Goal: Information Seeking & Learning: Understand process/instructions

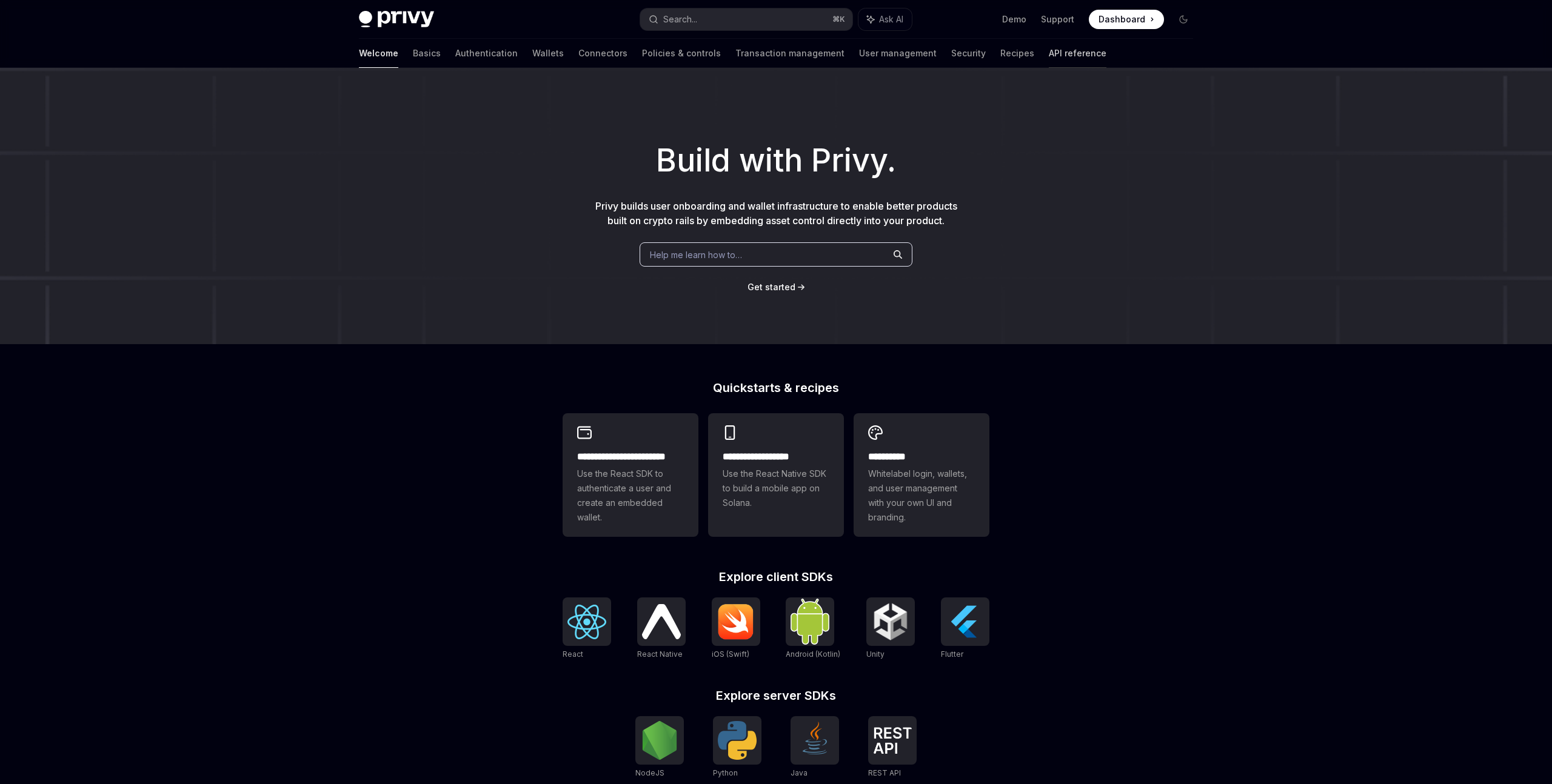
click at [1049, 46] on link "API reference" at bounding box center [1078, 53] width 57 height 30
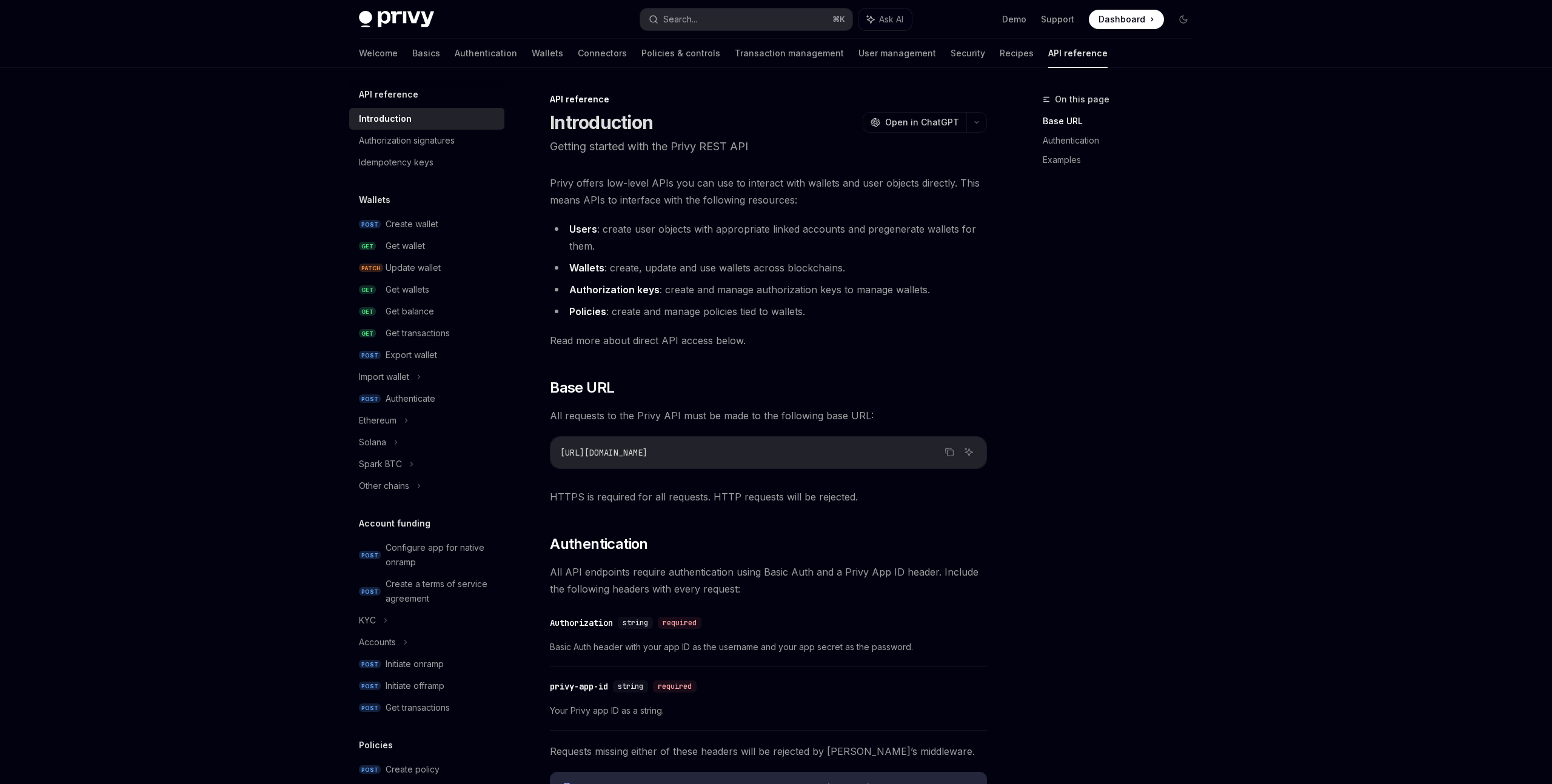
click at [386, 200] on h5 "Wallets" at bounding box center [375, 200] width 31 height 15
click at [531, 49] on link "Wallets" at bounding box center [547, 53] width 31 height 30
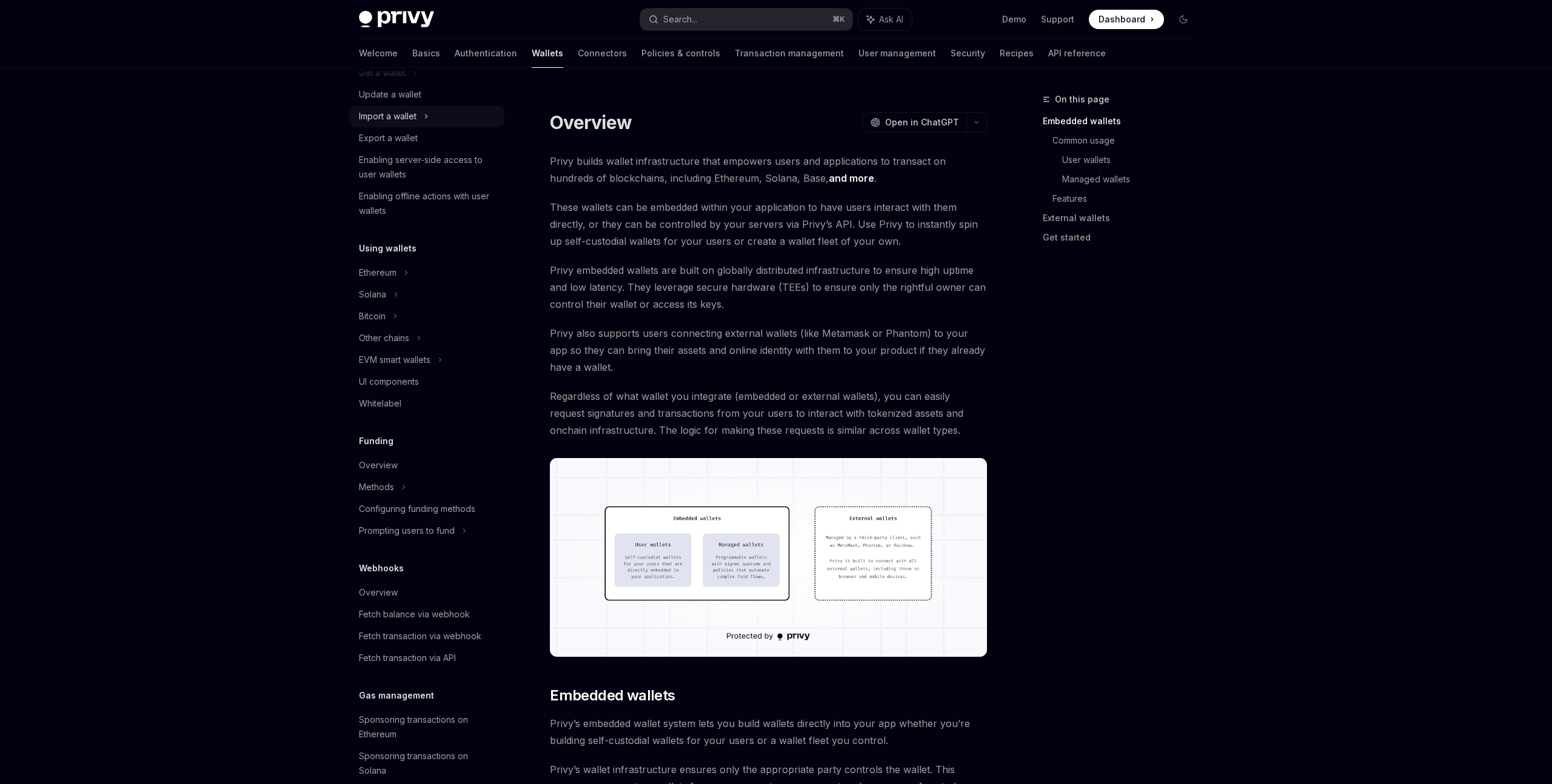
scroll to position [159, 0]
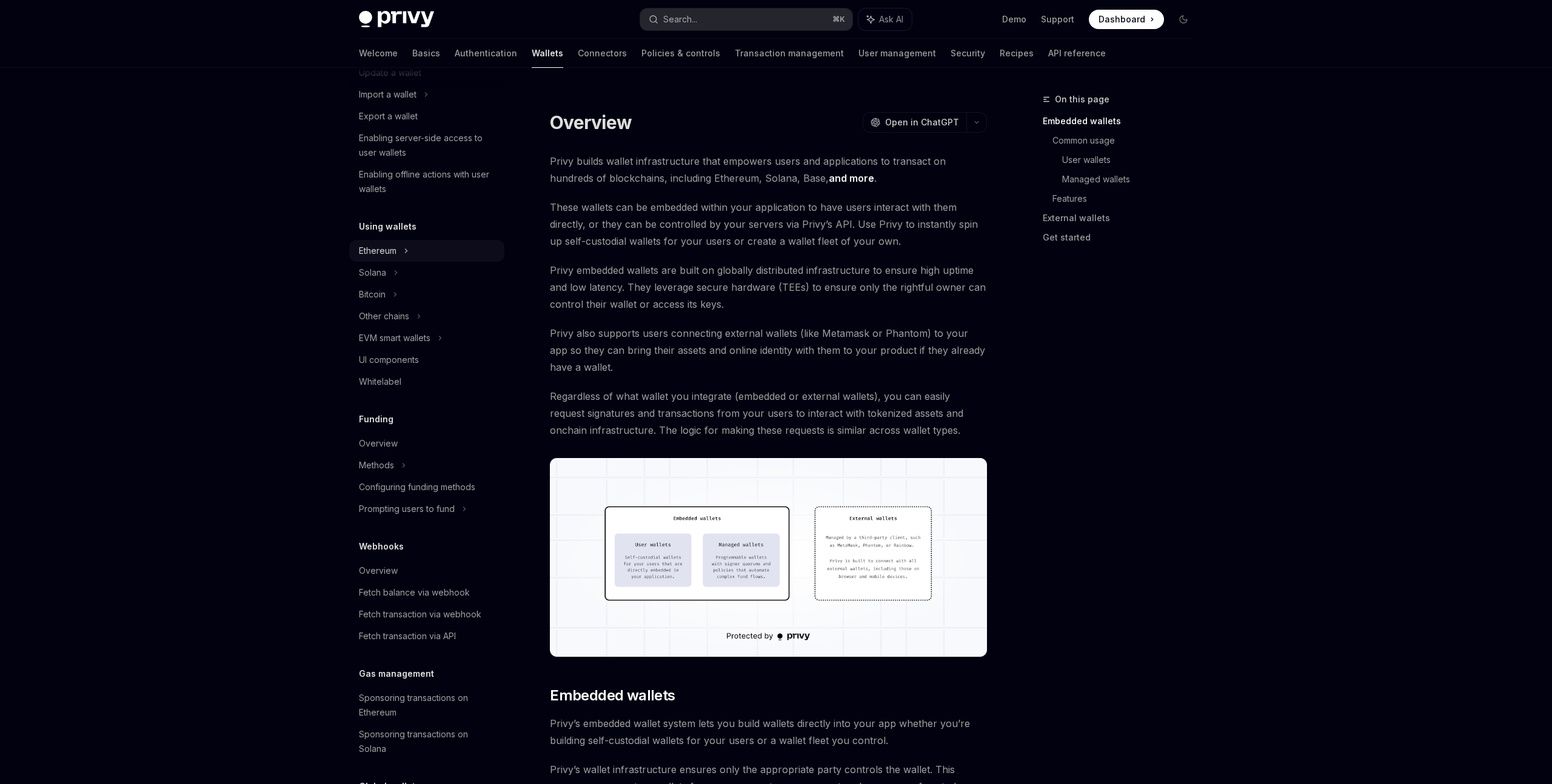
click at [399, 40] on div "Ethereum" at bounding box center [426, 30] width 155 height 22
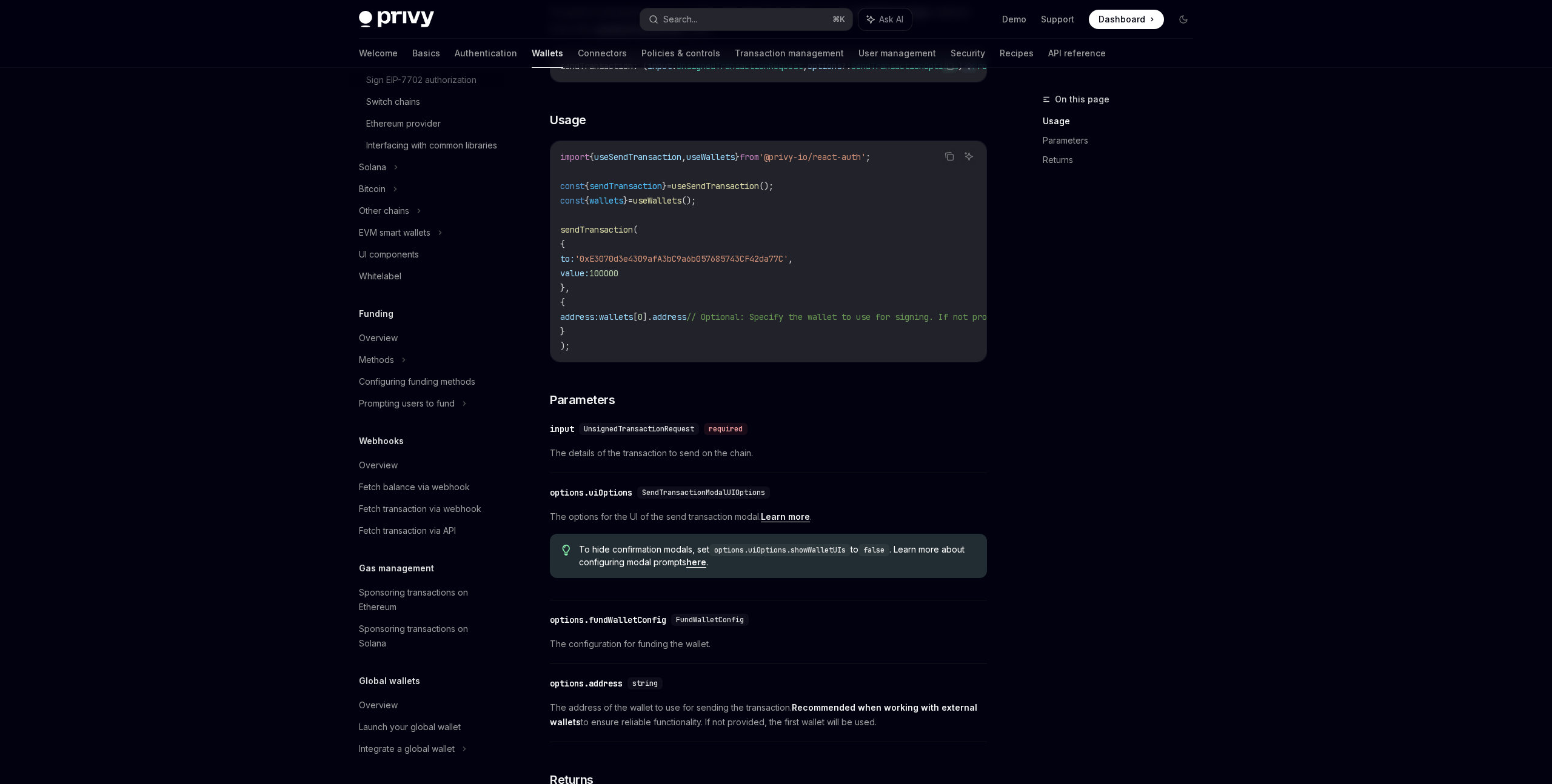
scroll to position [196, 0]
click at [1523, 443] on div "Privy Docs home page Search... ⌘ K Ask AI Demo Support Dashboard Dashboard Sear…" at bounding box center [776, 421] width 1552 height 1232
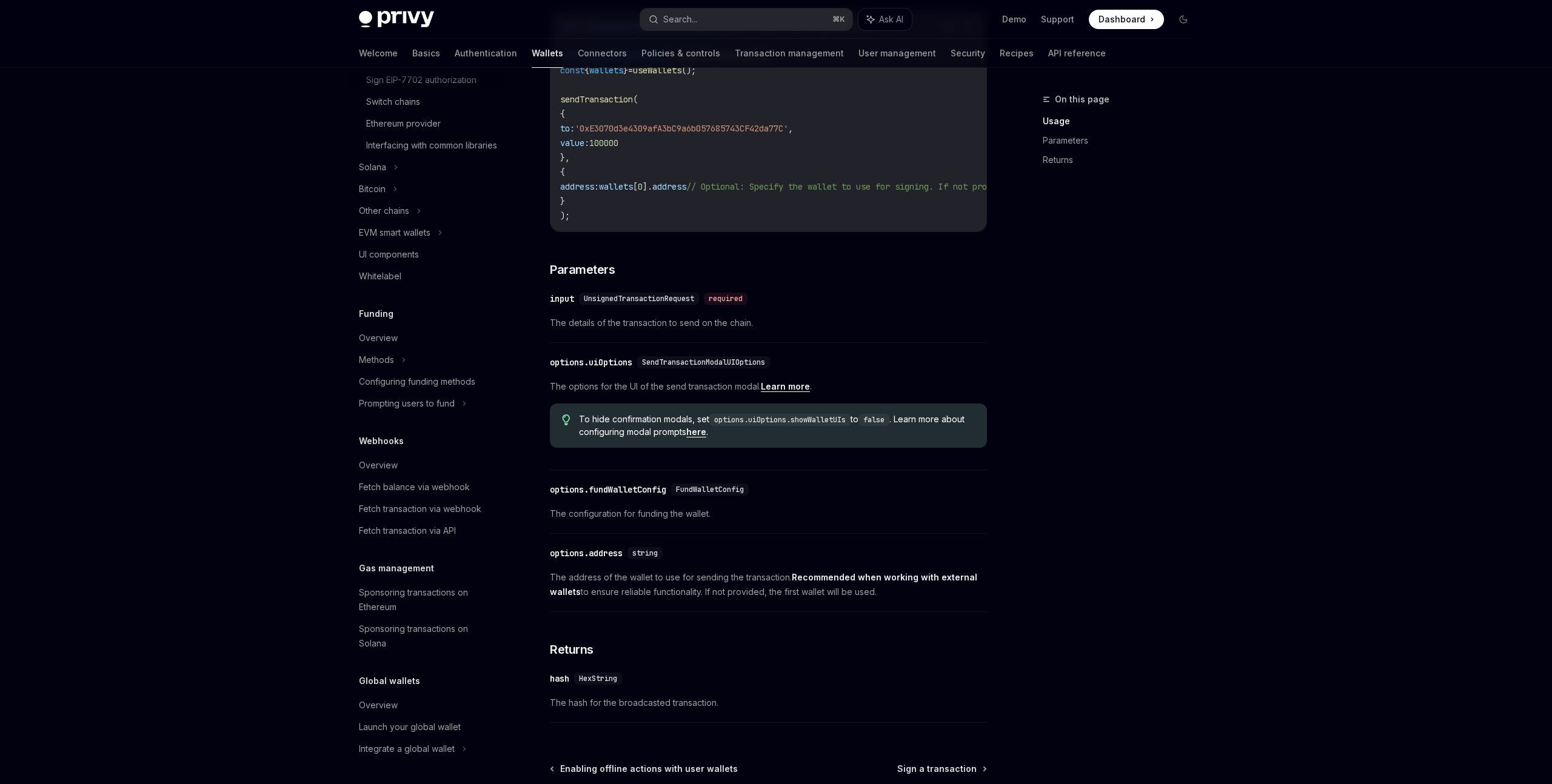
scroll to position [0, 0]
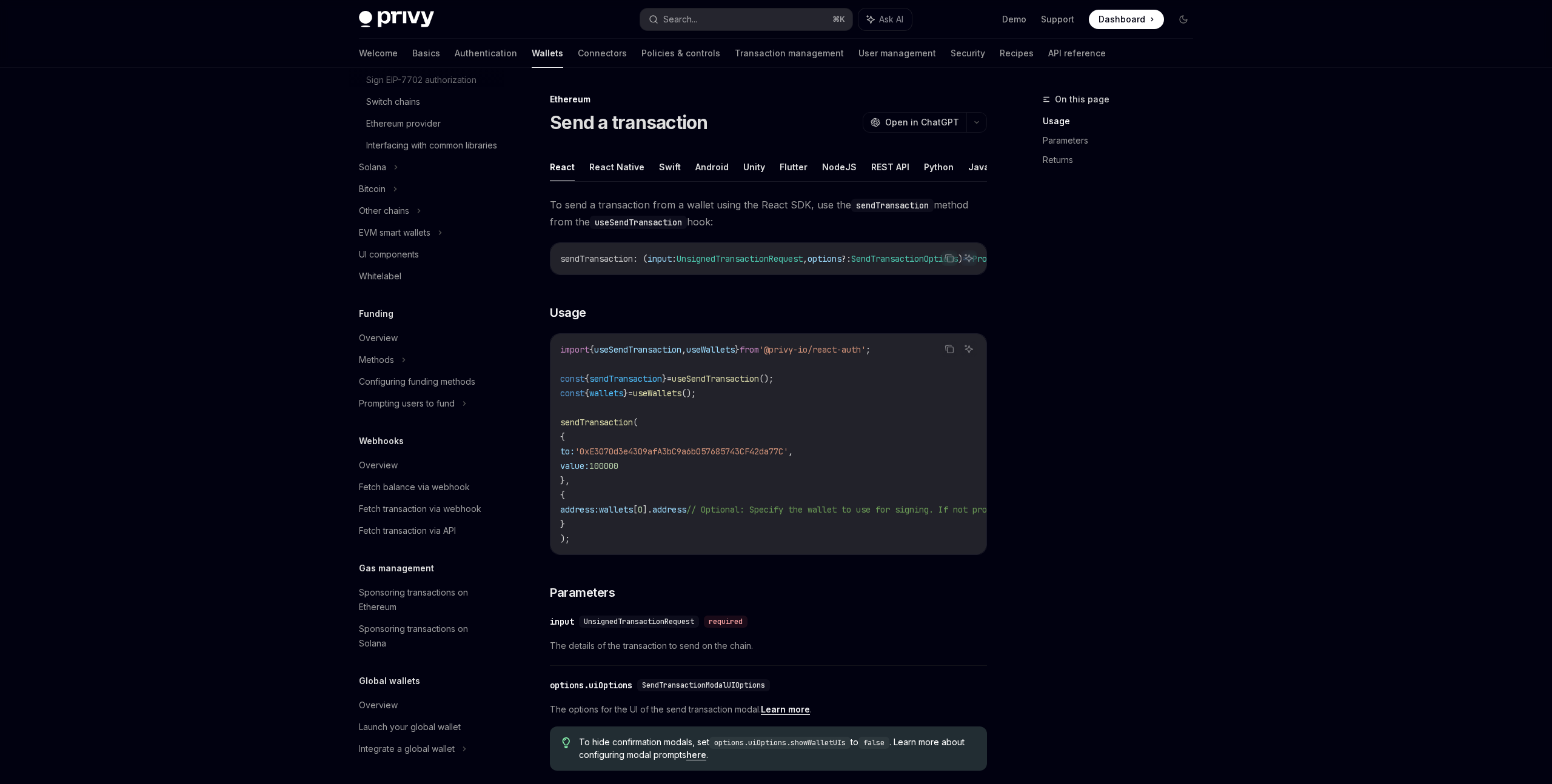
click at [1100, 125] on link "Usage" at bounding box center [1122, 121] width 160 height 19
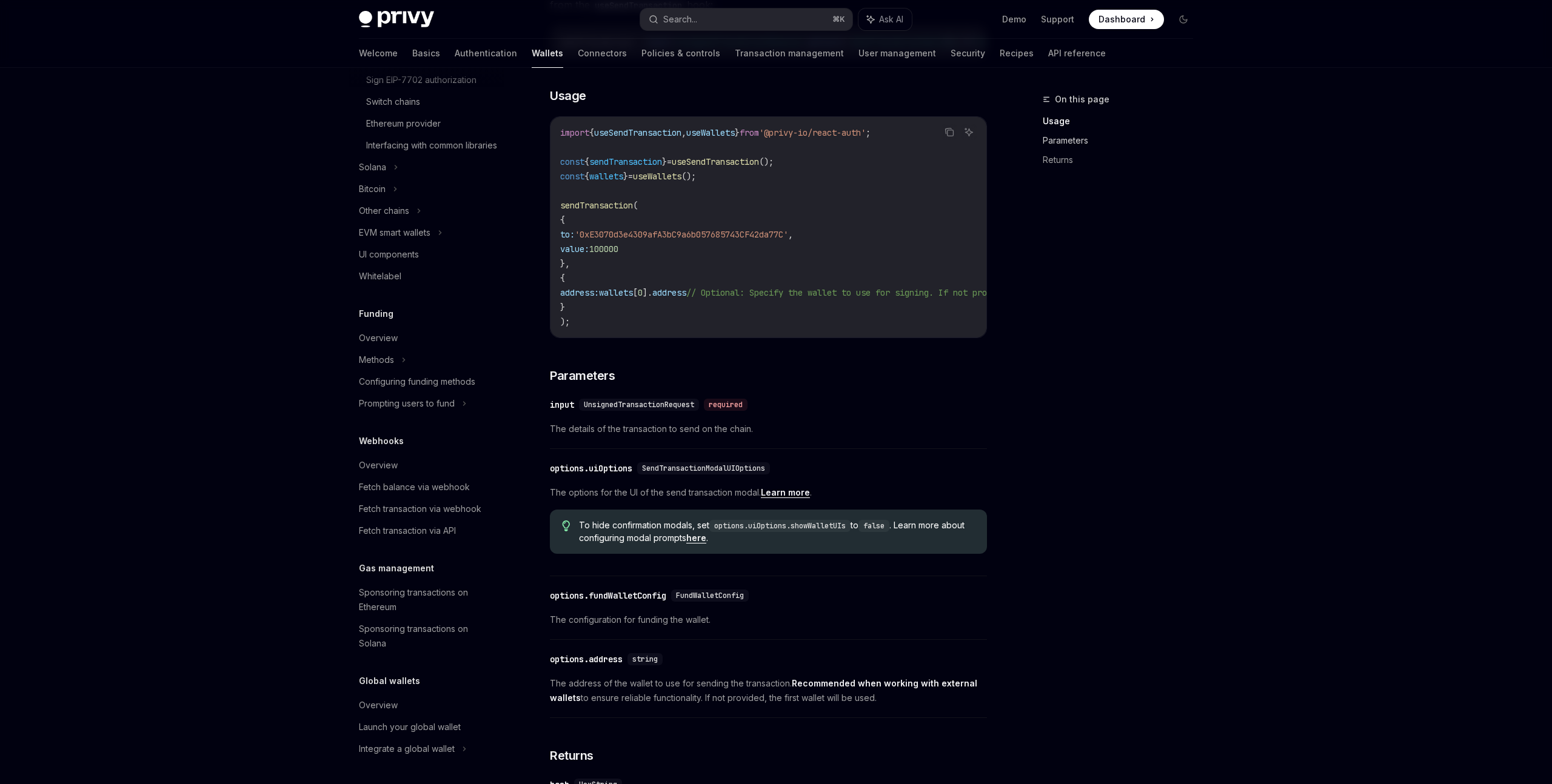
click at [1080, 134] on link "Parameters" at bounding box center [1122, 140] width 160 height 19
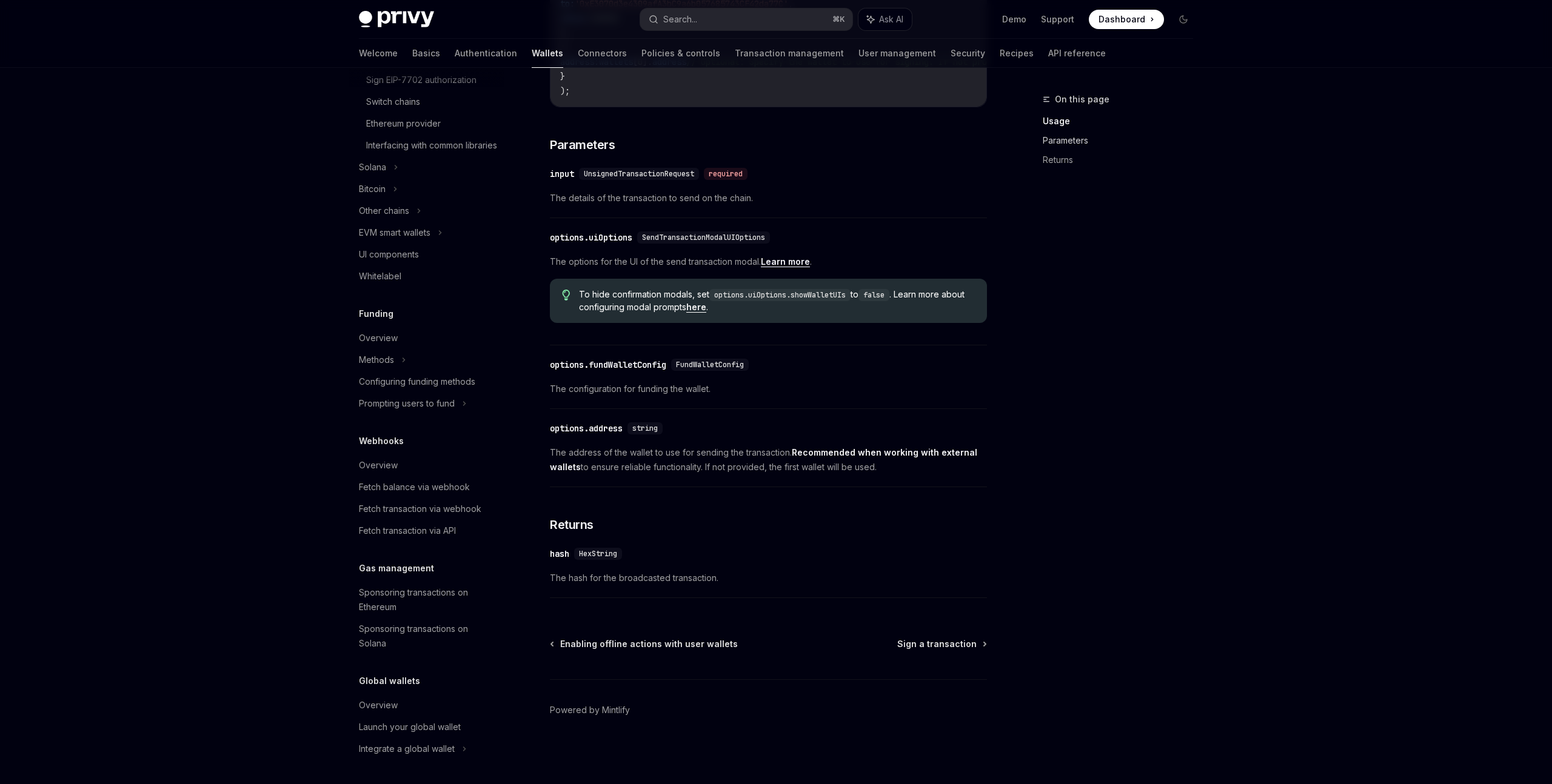
scroll to position [457, 0]
click at [1070, 149] on link "Parameters" at bounding box center [1122, 140] width 160 height 19
click at [1068, 160] on link "Returns" at bounding box center [1122, 160] width 160 height 19
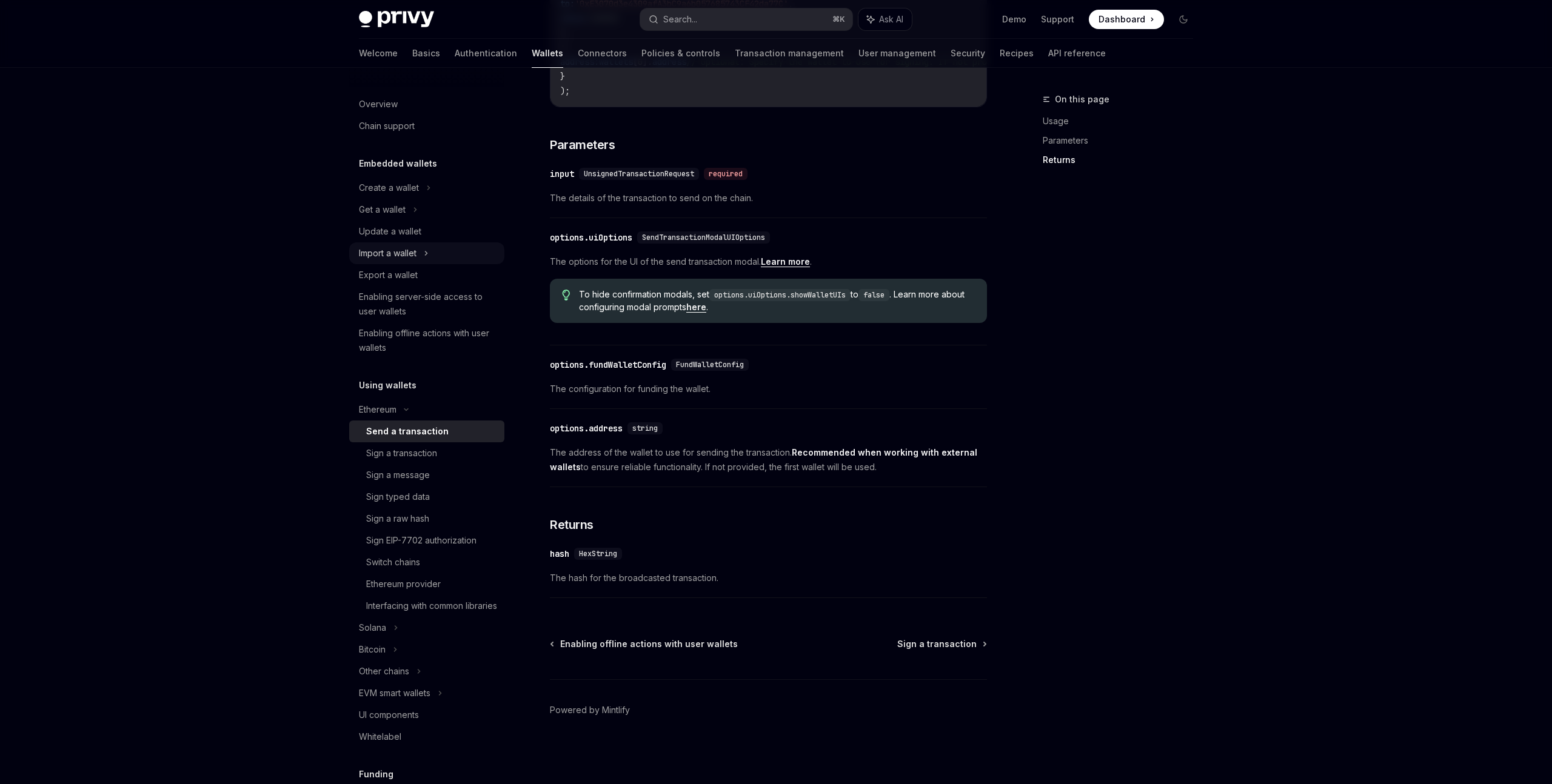
click at [394, 261] on div "Import a wallet" at bounding box center [426, 254] width 155 height 22
type textarea "*"
